Goal: Navigation & Orientation: Find specific page/section

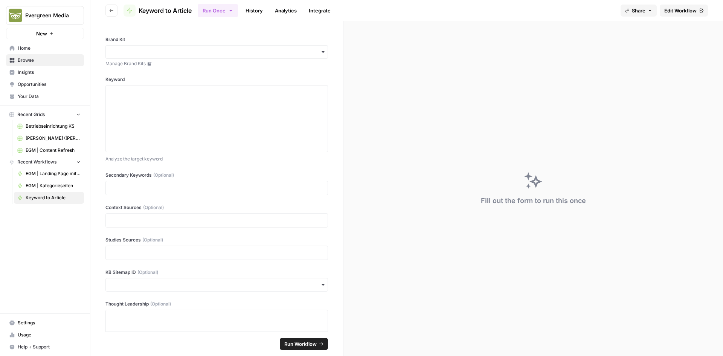
click at [112, 9] on icon "button" at bounding box center [111, 10] width 5 height 5
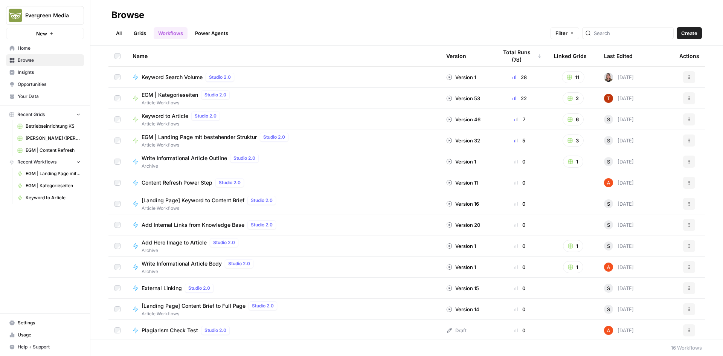
click at [38, 86] on span "Opportunities" at bounding box center [49, 84] width 63 height 7
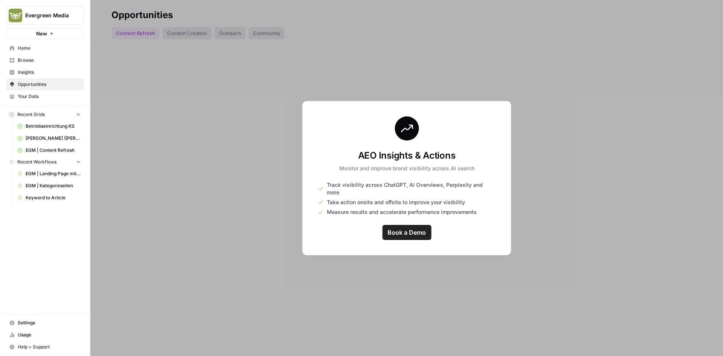
click at [53, 78] on link "Insights" at bounding box center [45, 72] width 78 height 12
click at [53, 85] on span "Opportunities" at bounding box center [49, 84] width 63 height 7
click at [53, 76] on link "Insights" at bounding box center [45, 72] width 78 height 12
click at [397, 234] on link "Book a Demo" at bounding box center [406, 232] width 49 height 15
click at [27, 52] on link "Home" at bounding box center [45, 48] width 78 height 12
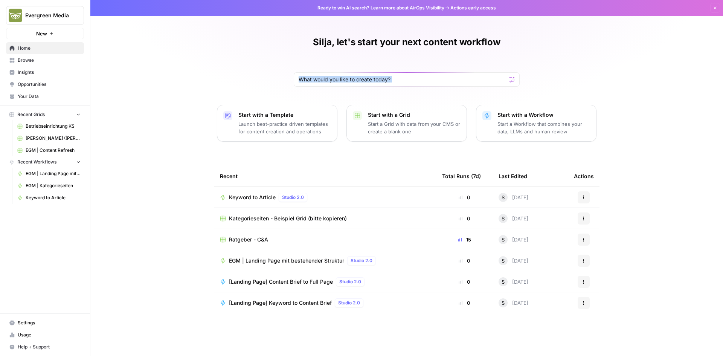
drag, startPoint x: 207, startPoint y: 69, endPoint x: 485, endPoint y: 85, distance: 279.0
click at [483, 86] on div "Silja, let's start your next content workflow Start with a Template Launch best…" at bounding box center [406, 178] width 632 height 356
click at [396, 84] on div at bounding box center [407, 79] width 226 height 14
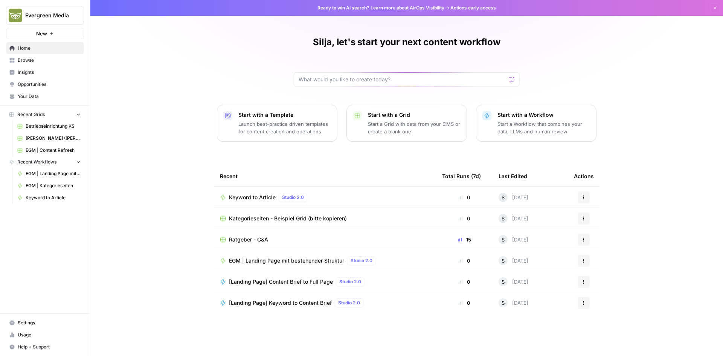
click at [307, 61] on div "Silja, let's start your next content workflow" at bounding box center [407, 61] width 226 height 50
